Goal: Task Accomplishment & Management: Use online tool/utility

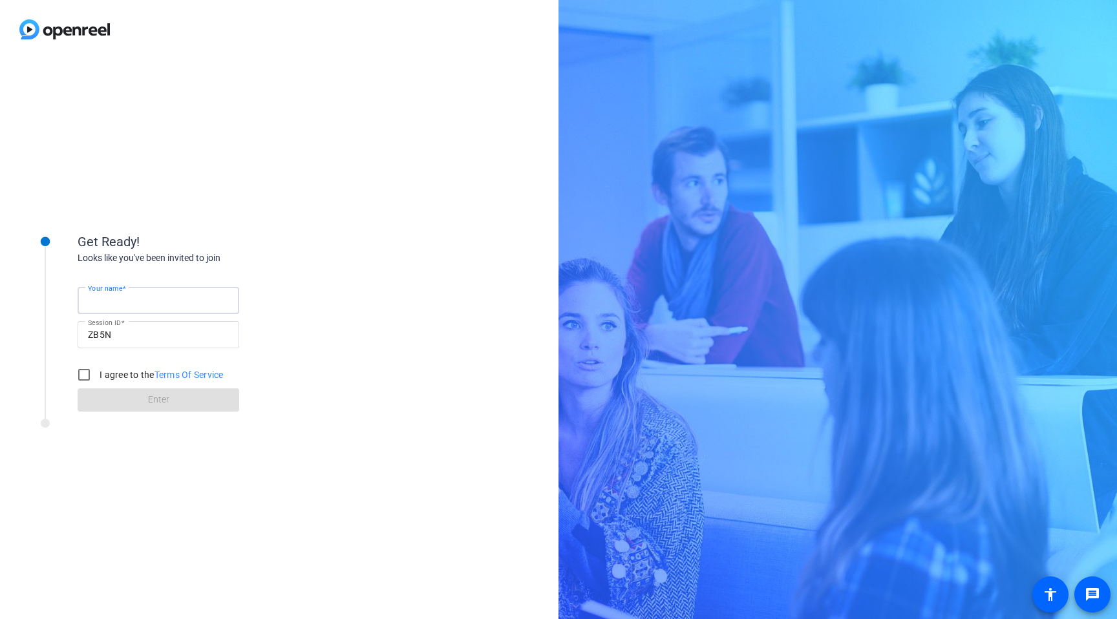
click at [175, 301] on input "Your name" at bounding box center [158, 301] width 141 height 16
type input "[PERSON_NAME]"
click at [83, 375] on input "I agree to the Terms Of Service" at bounding box center [84, 375] width 26 height 26
checkbox input "true"
click at [109, 407] on span at bounding box center [159, 400] width 162 height 31
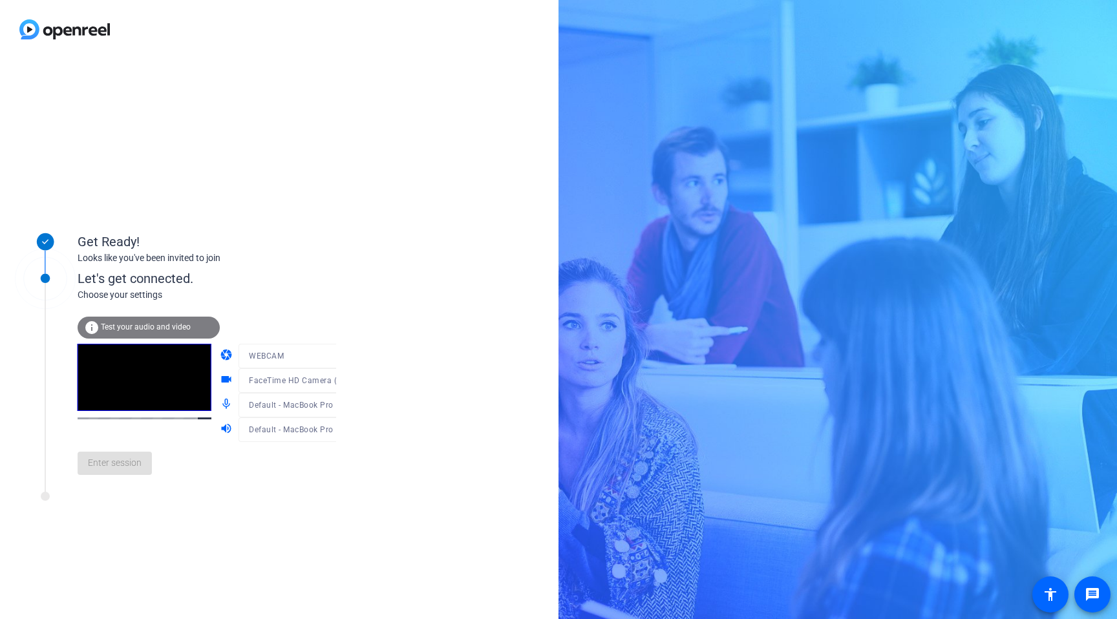
click at [326, 380] on div at bounding box center [300, 375] width 123 height 14
click at [309, 403] on span "Default - MacBook Pro Microphone (Built-in)" at bounding box center [332, 404] width 166 height 10
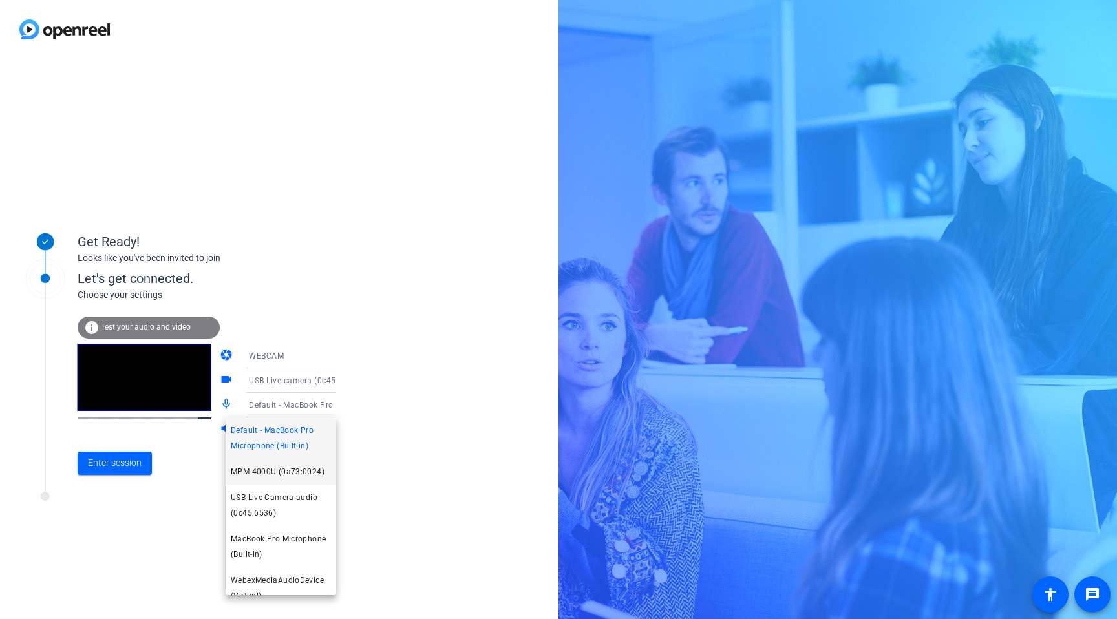
click at [279, 477] on span "MPM-4000U (0a73:0024)" at bounding box center [278, 472] width 94 height 16
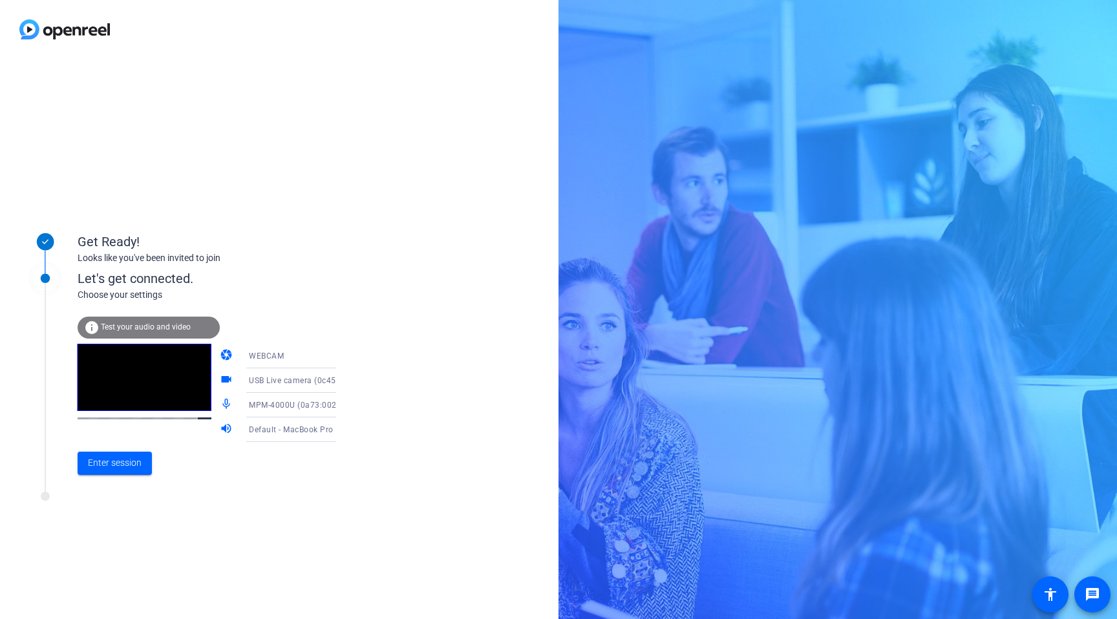
click at [166, 319] on div "info Test your audio and video" at bounding box center [149, 328] width 142 height 22
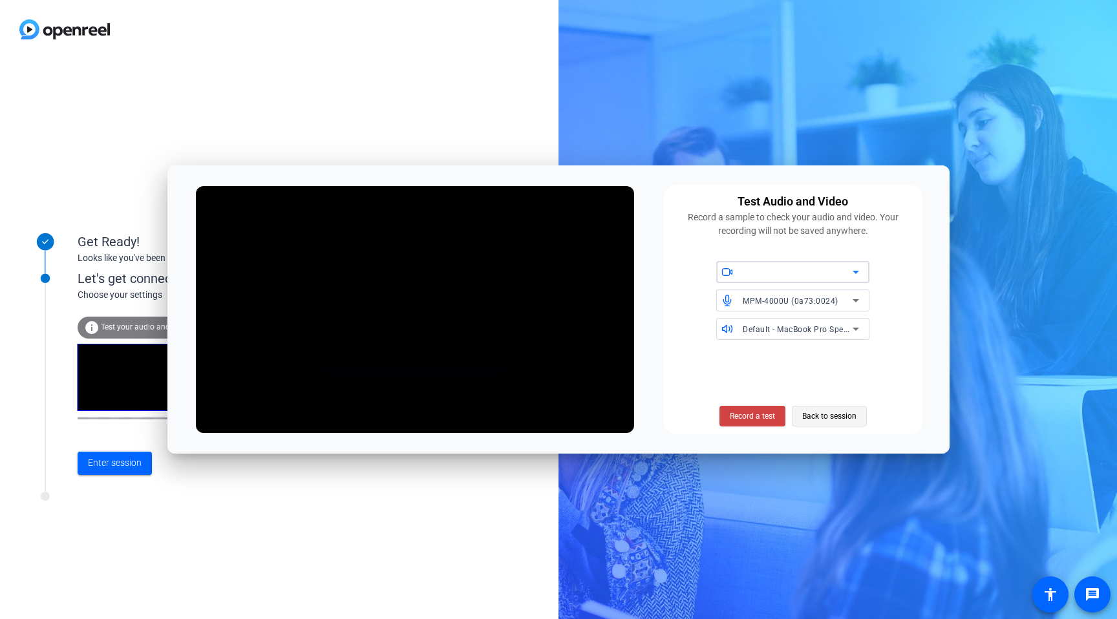
click at [817, 404] on span "Back to session" at bounding box center [829, 416] width 54 height 25
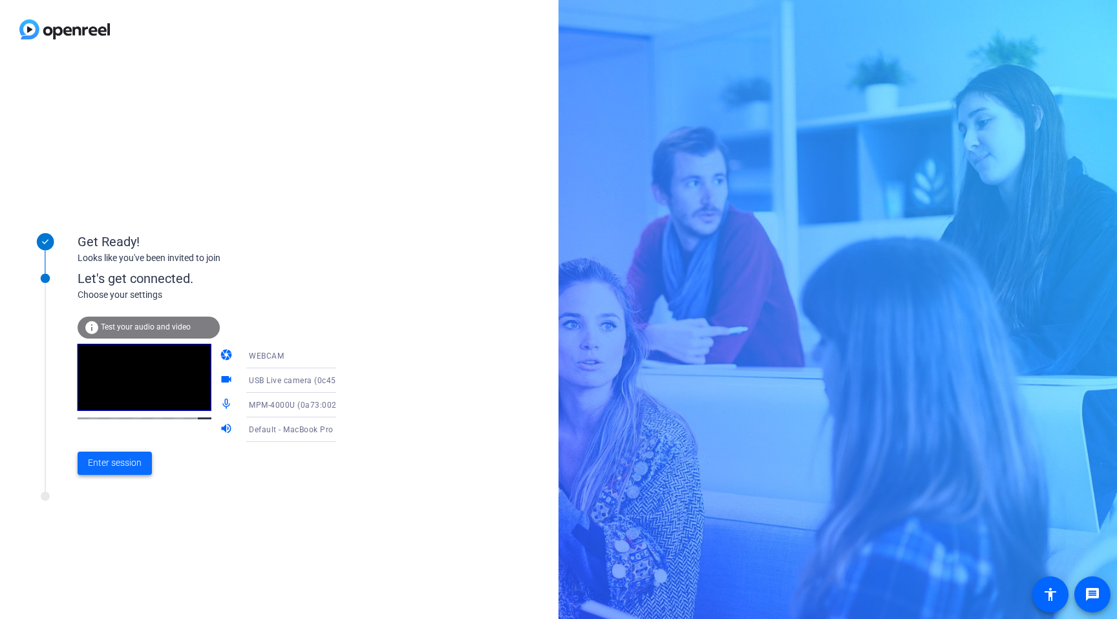
click at [120, 465] on span "Enter session" at bounding box center [115, 463] width 54 height 14
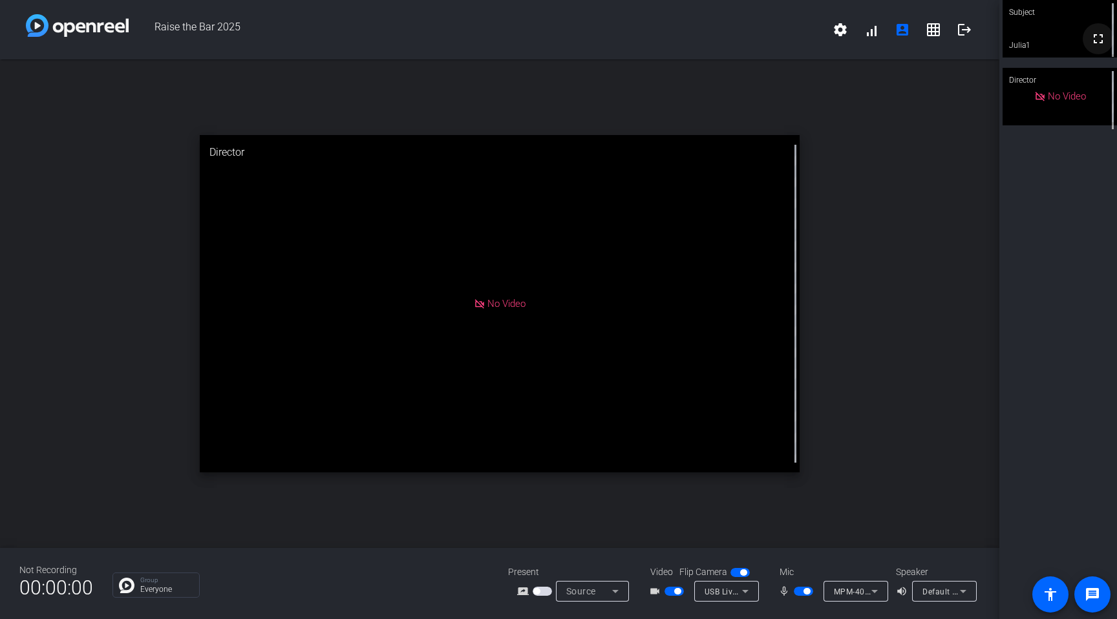
click at [1091, 47] on mat-icon "fullscreen" at bounding box center [1098, 39] width 16 height 16
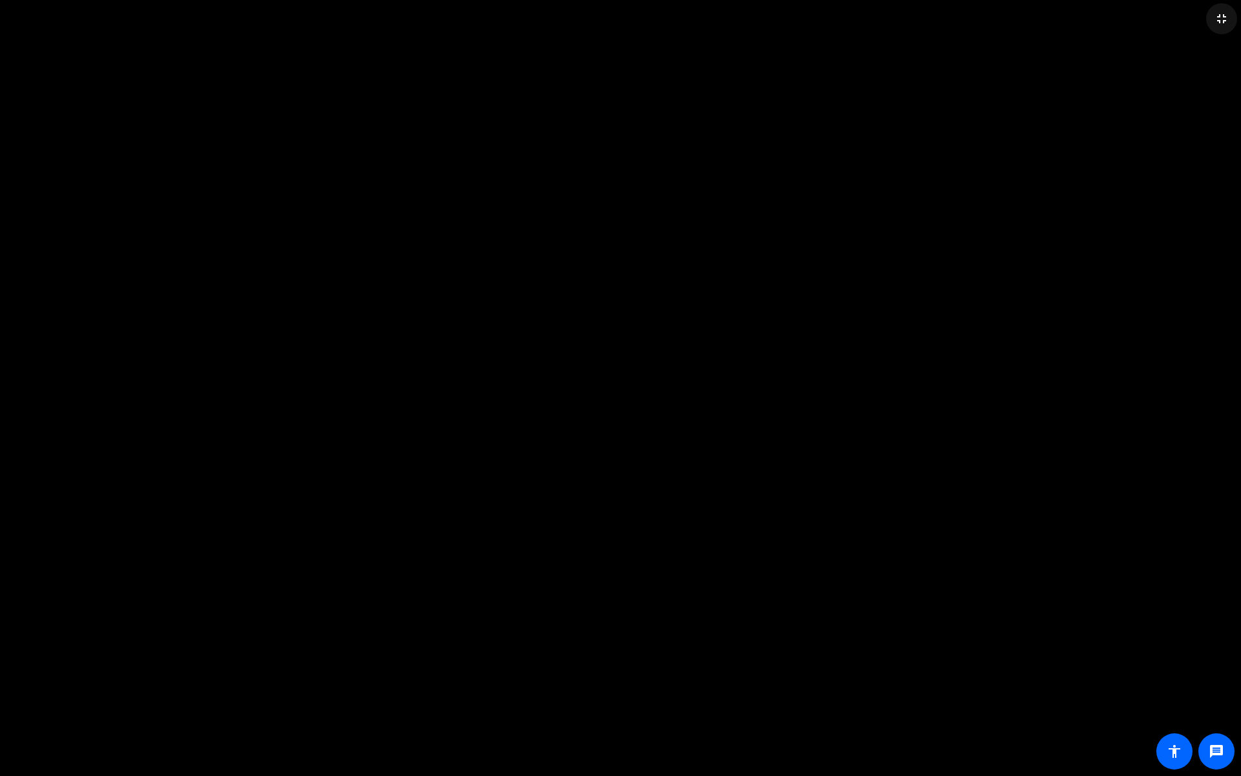
click at [1116, 23] on mat-icon "fullscreen_exit" at bounding box center [1222, 19] width 16 height 16
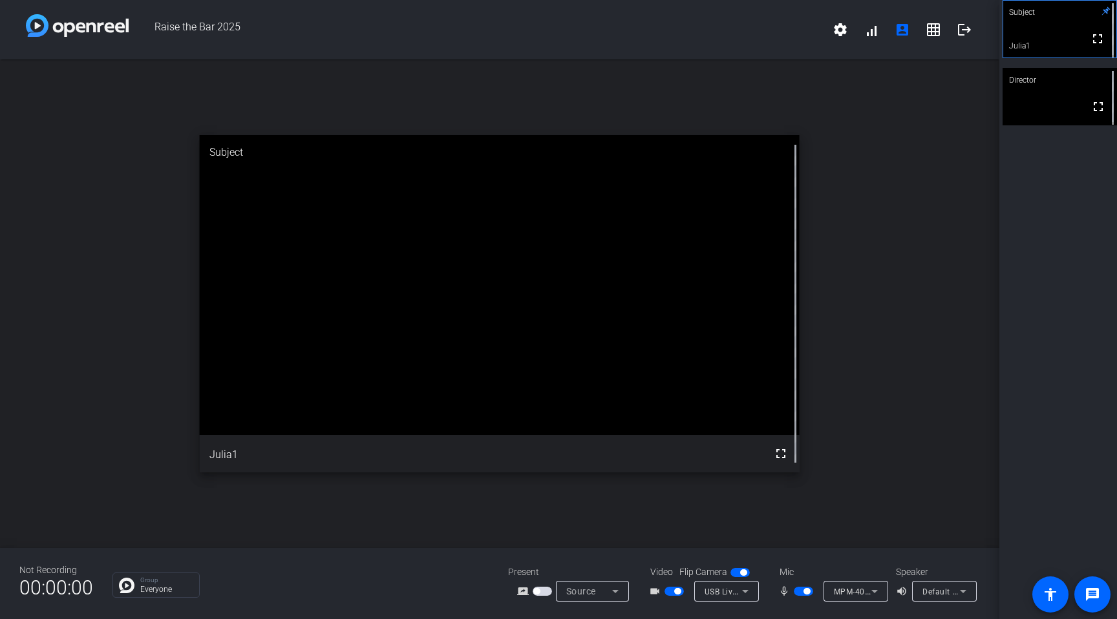
click at [924, 593] on span "Default - MacBook Pro Speakers (Built-in)" at bounding box center [1000, 591] width 156 height 10
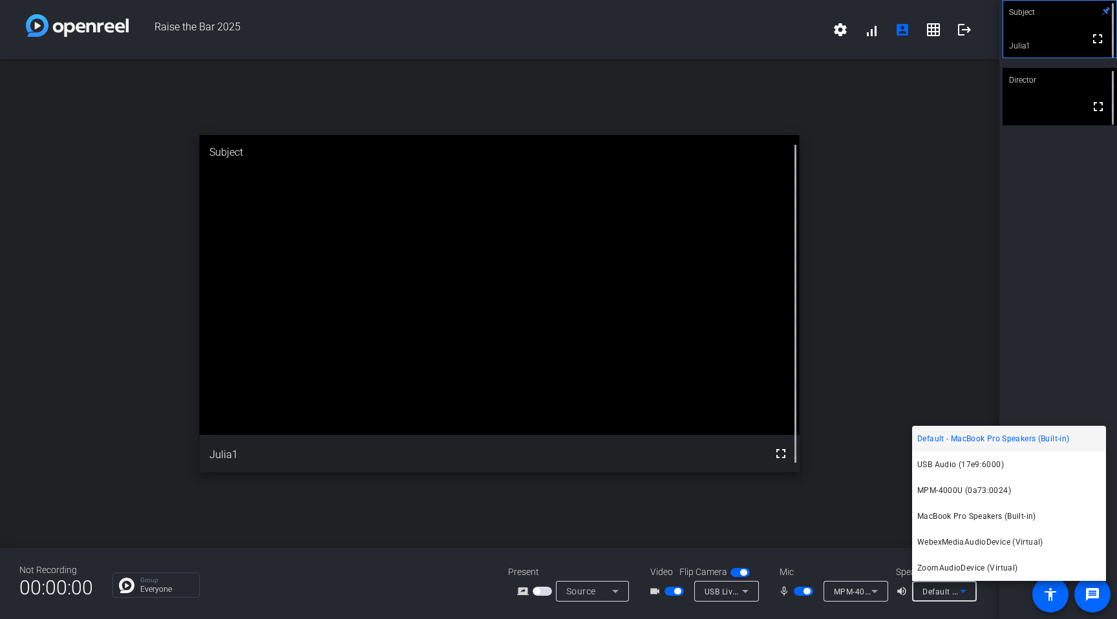
click at [1004, 441] on span "Default - MacBook Pro Speakers (Built-in)" at bounding box center [993, 439] width 152 height 16
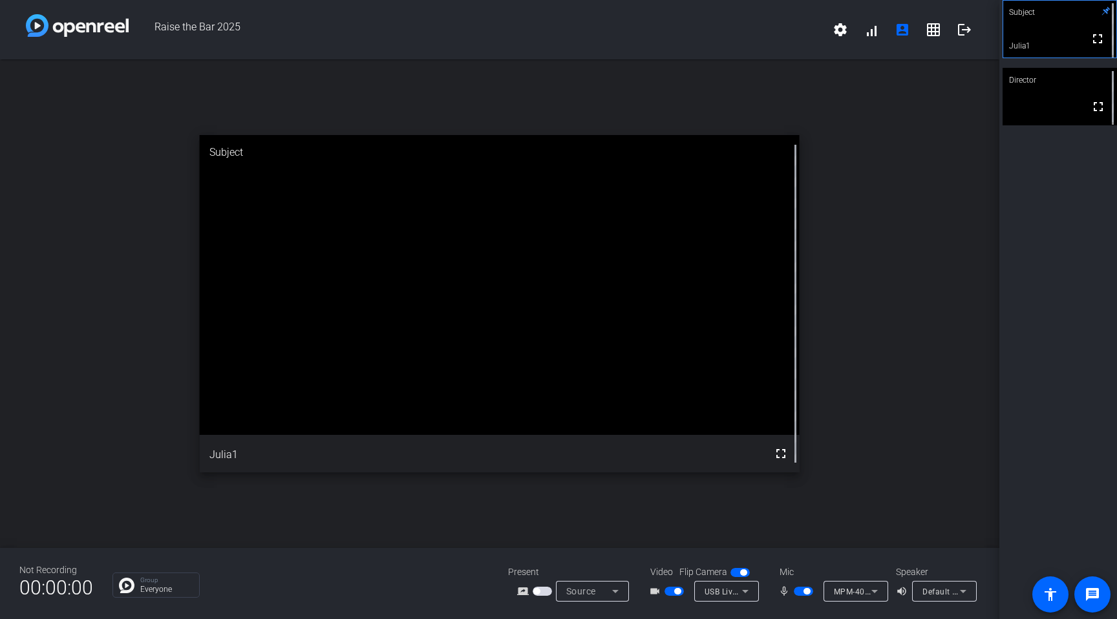
click at [971, 594] on div "Default - MacBook Pro Speakers (Built-in)" at bounding box center [944, 591] width 65 height 21
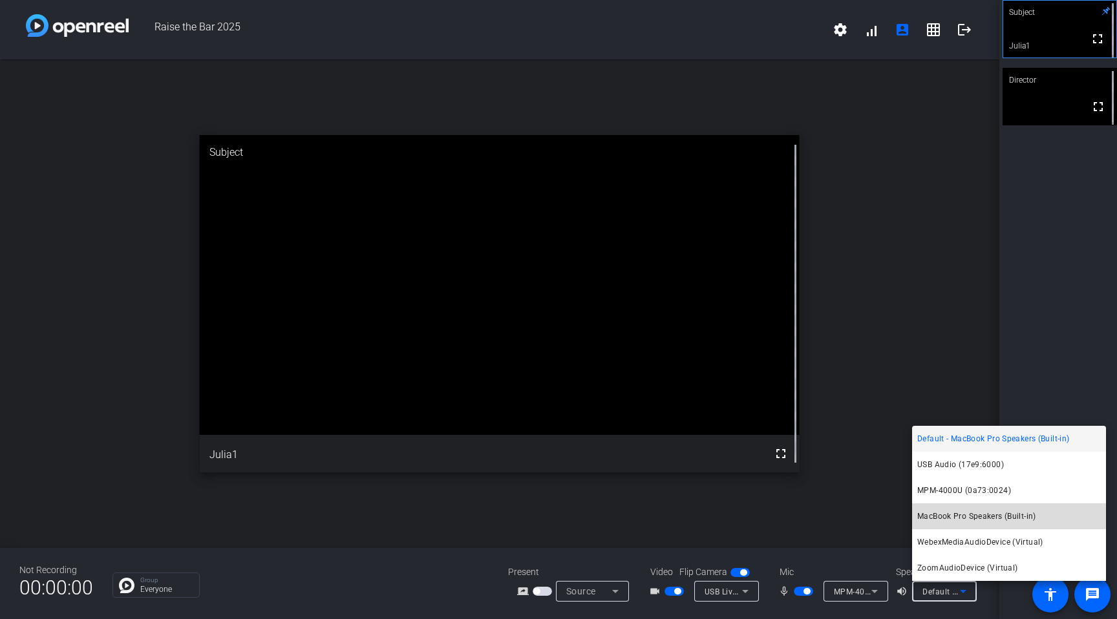
click at [972, 515] on span "MacBook Pro Speakers (Built-in)" at bounding box center [976, 517] width 119 height 16
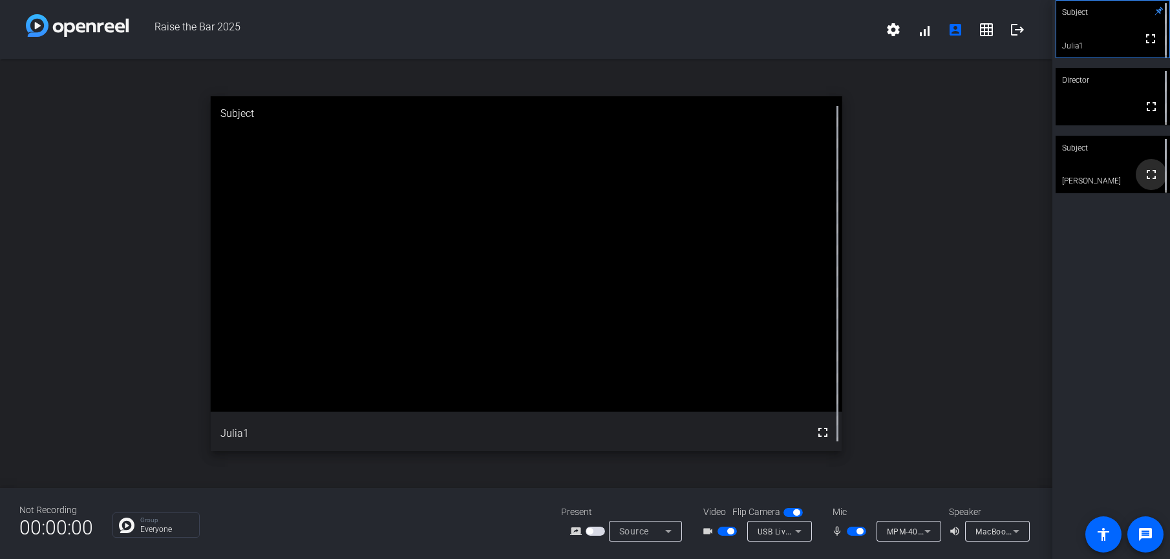
click at [1116, 177] on mat-icon "fullscreen" at bounding box center [1151, 175] width 16 height 16
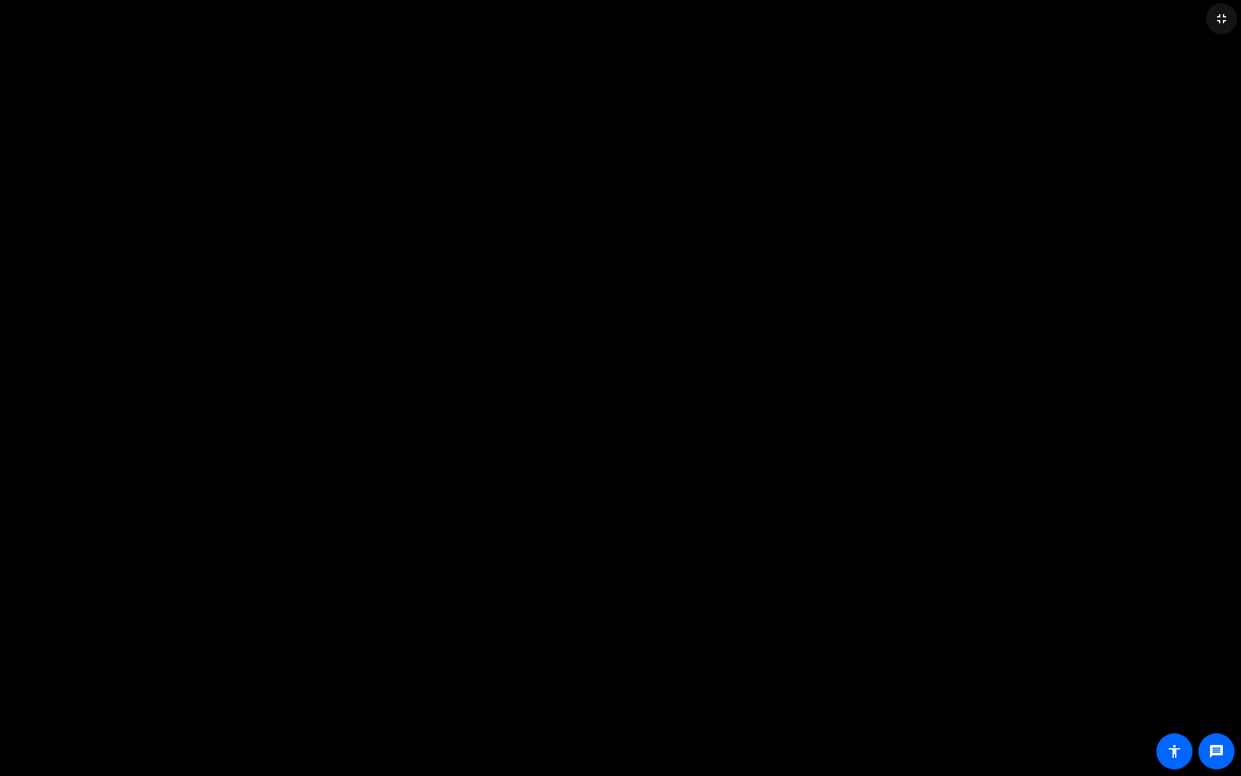
click at [1116, 13] on mat-icon "fullscreen_exit" at bounding box center [1222, 19] width 16 height 16
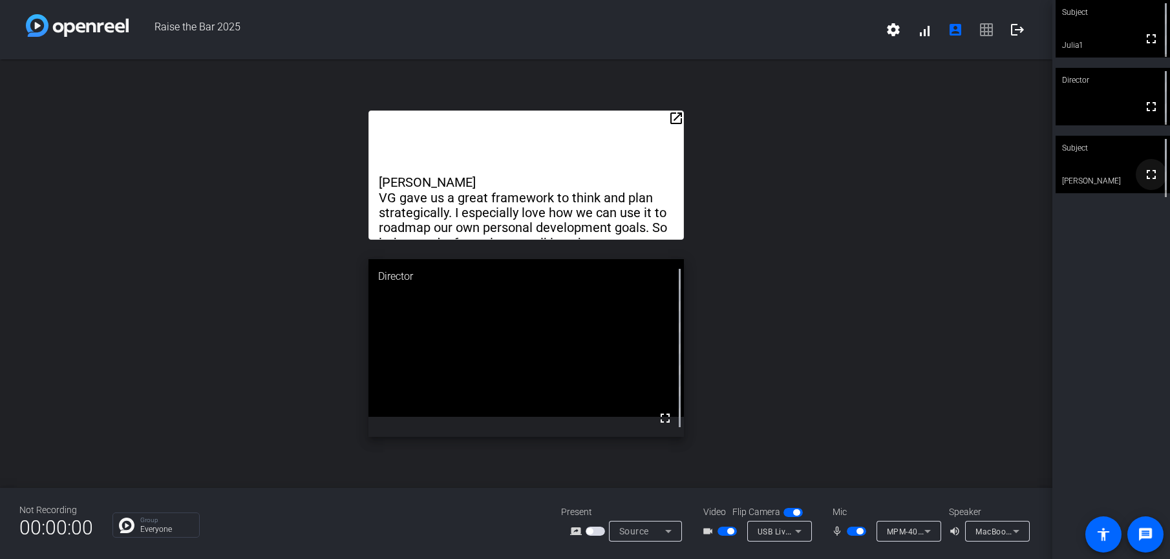
click at [1116, 180] on mat-icon "fullscreen" at bounding box center [1151, 175] width 16 height 16
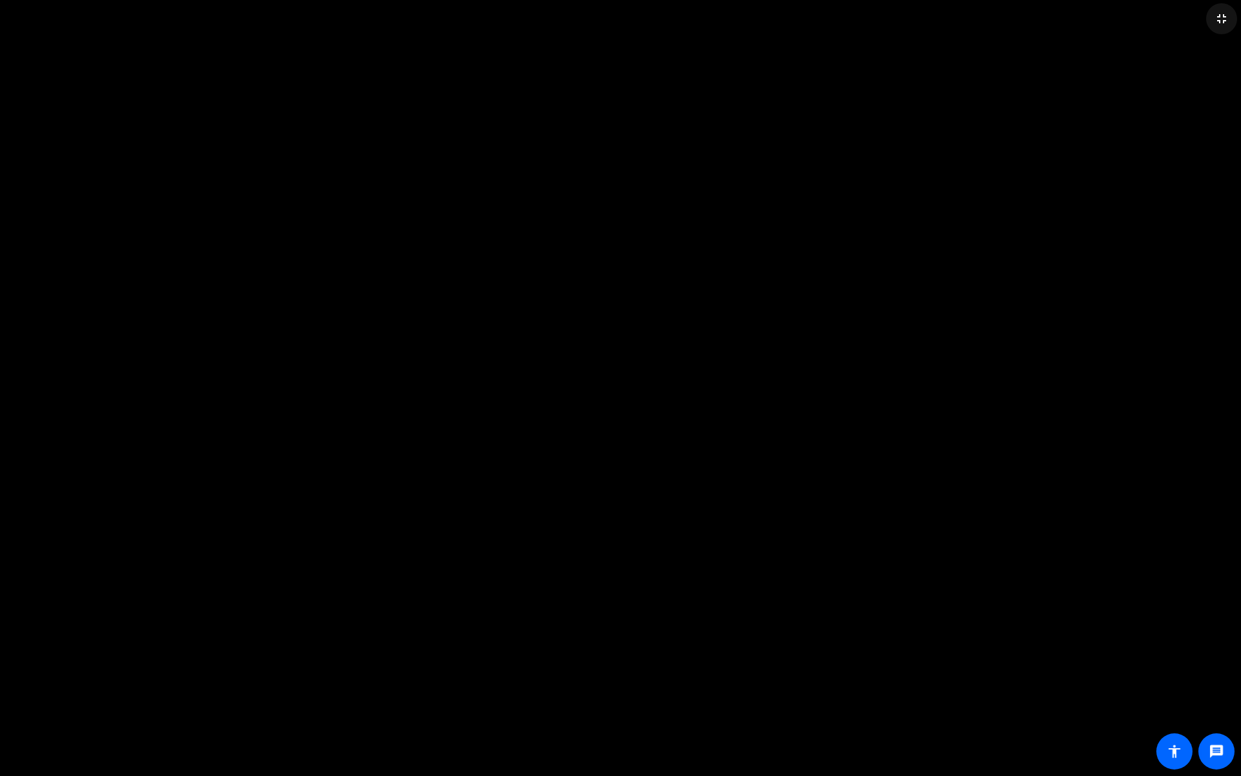
click at [1116, 21] on mat-icon "fullscreen_exit" at bounding box center [1222, 19] width 16 height 16
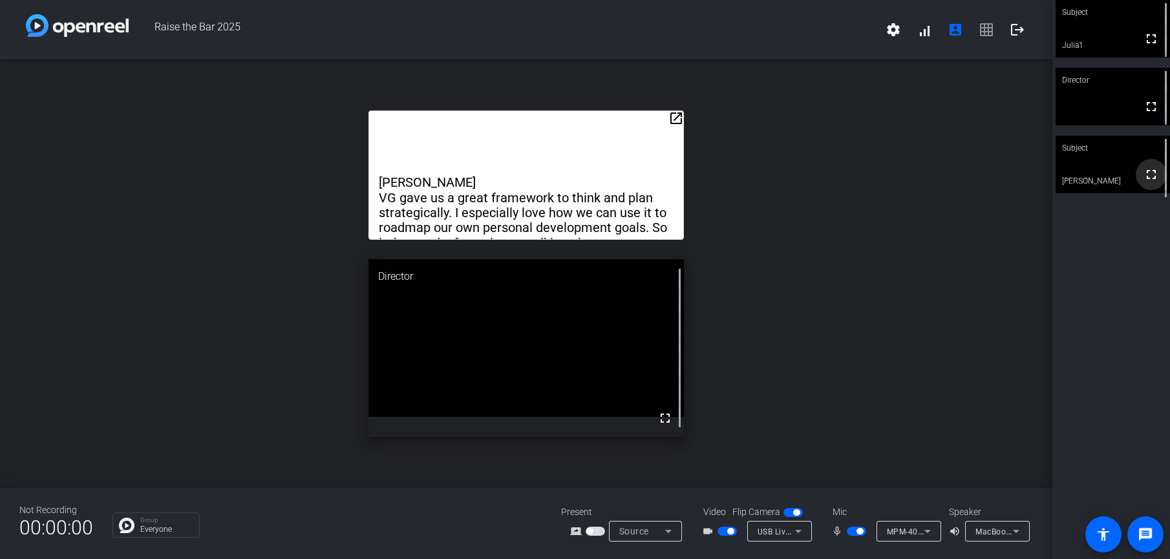
click at [1116, 182] on mat-icon "fullscreen" at bounding box center [1151, 175] width 16 height 16
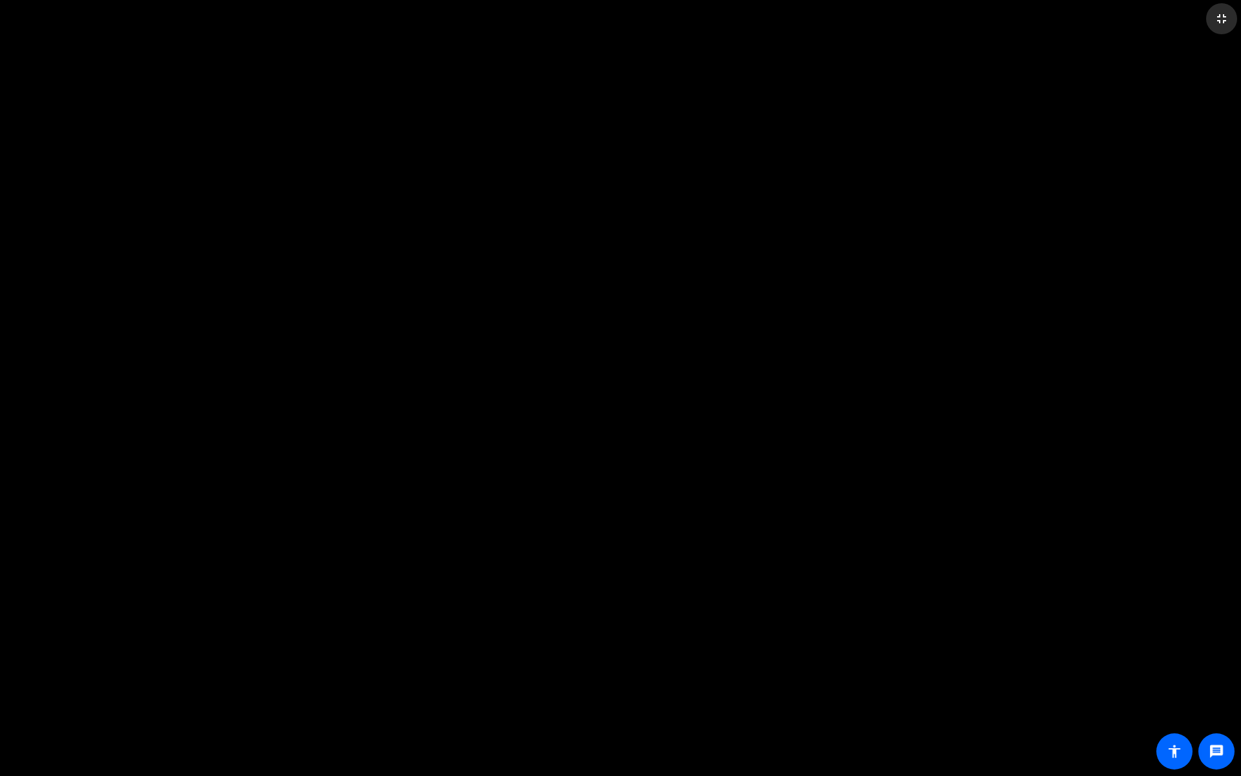
click at [1116, 18] on mat-icon "fullscreen_exit" at bounding box center [1222, 19] width 16 height 16
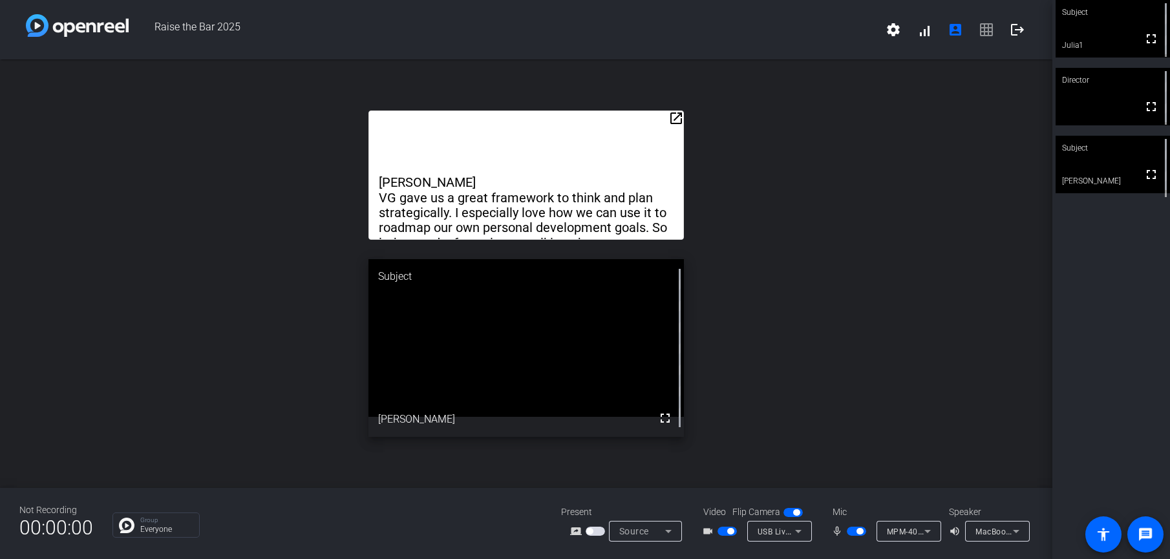
click at [679, 120] on mat-icon "open_in_new" at bounding box center [676, 119] width 16 height 16
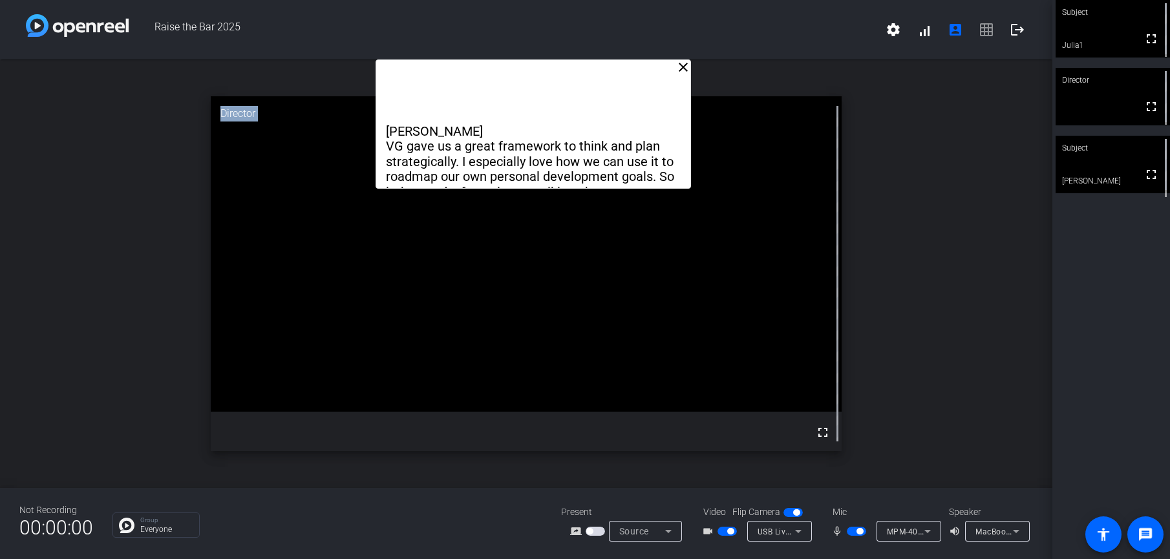
drag, startPoint x: 677, startPoint y: 198, endPoint x: 685, endPoint y: 167, distance: 31.8
click at [685, 167] on div "[PERSON_NAME] gave us a great framework to think and plan strategically. I espe…" at bounding box center [533, 123] width 315 height 129
